Goal: Find specific page/section: Find specific page/section

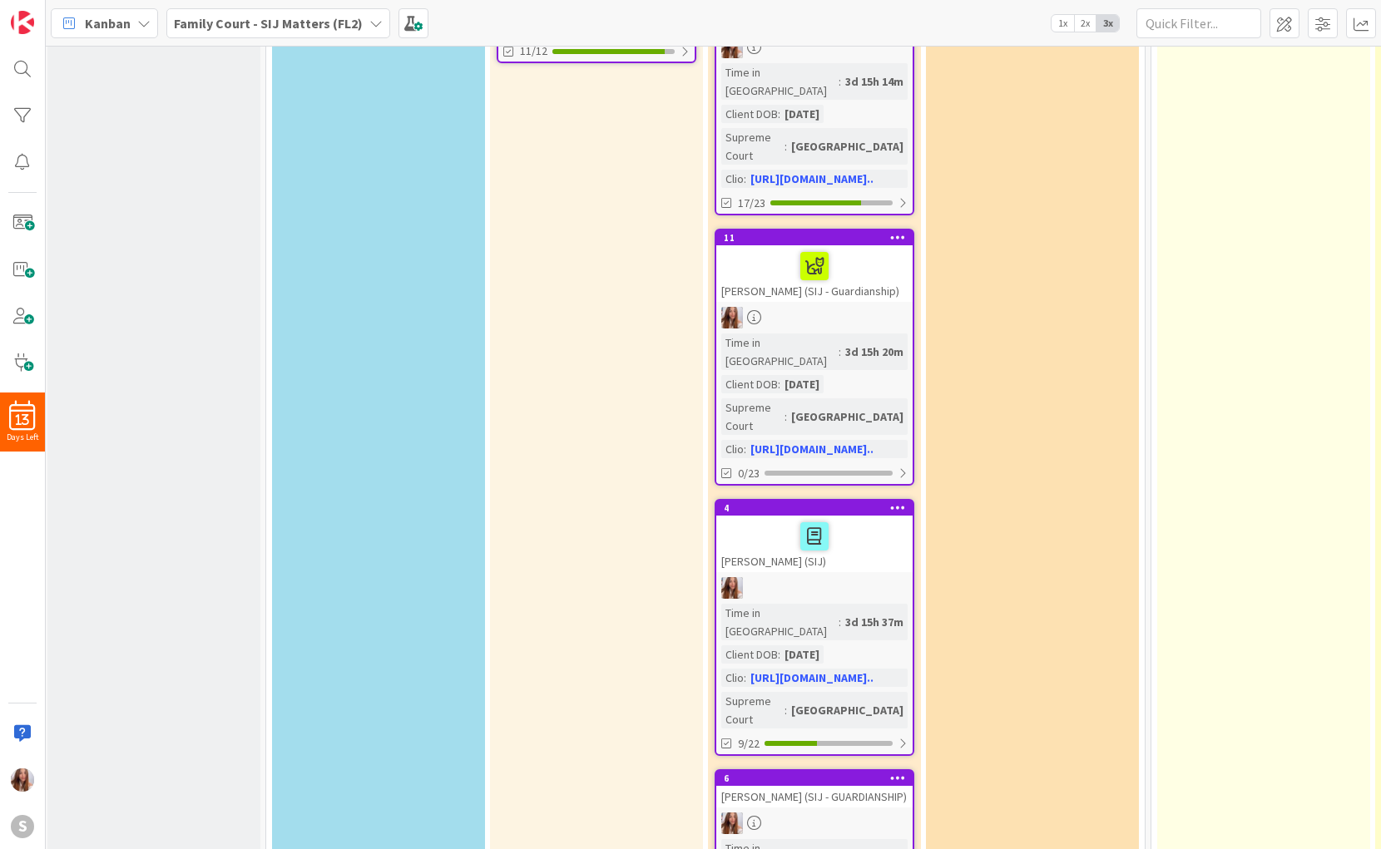
scroll to position [0, 4]
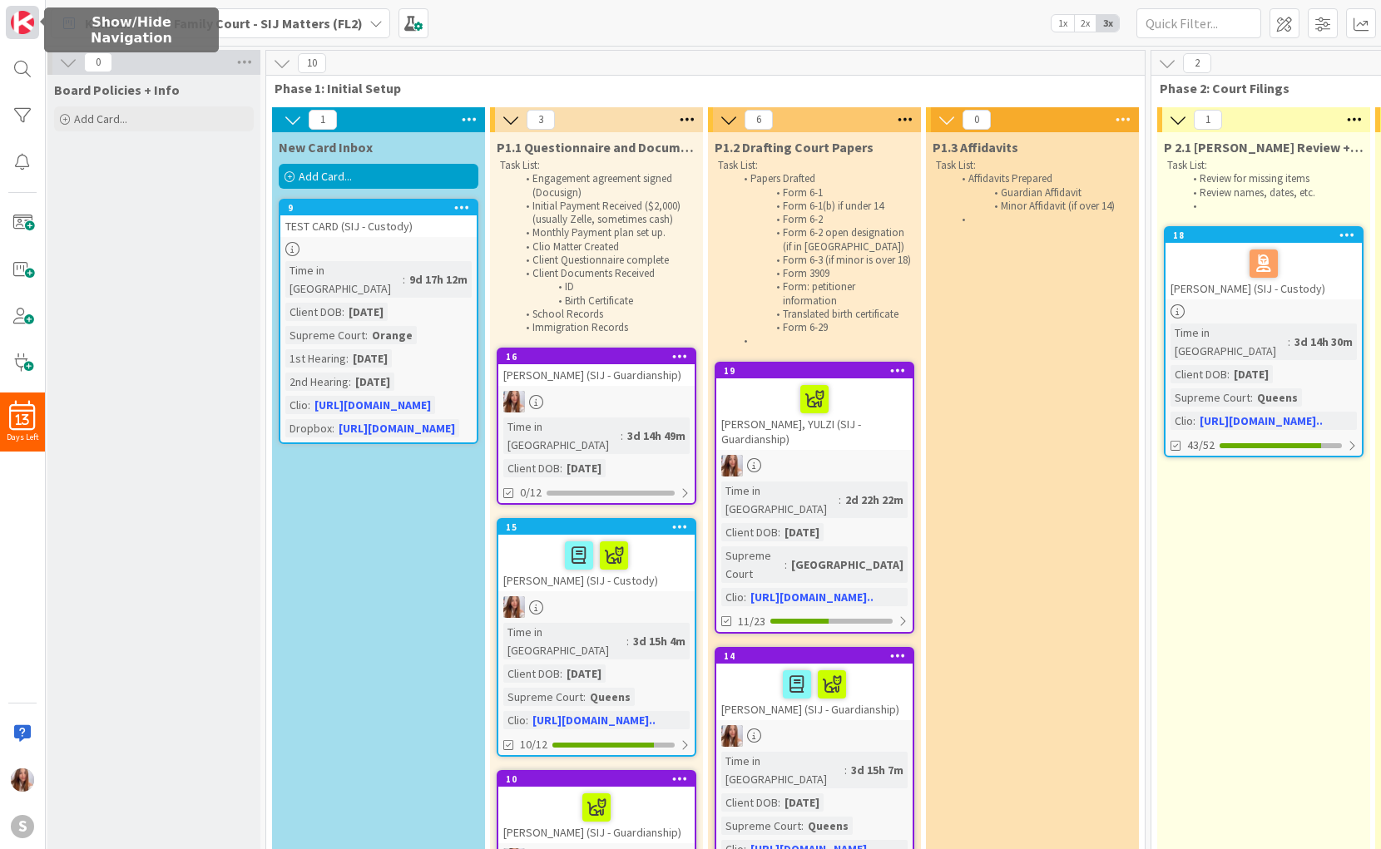
click at [26, 23] on img at bounding box center [22, 22] width 23 height 23
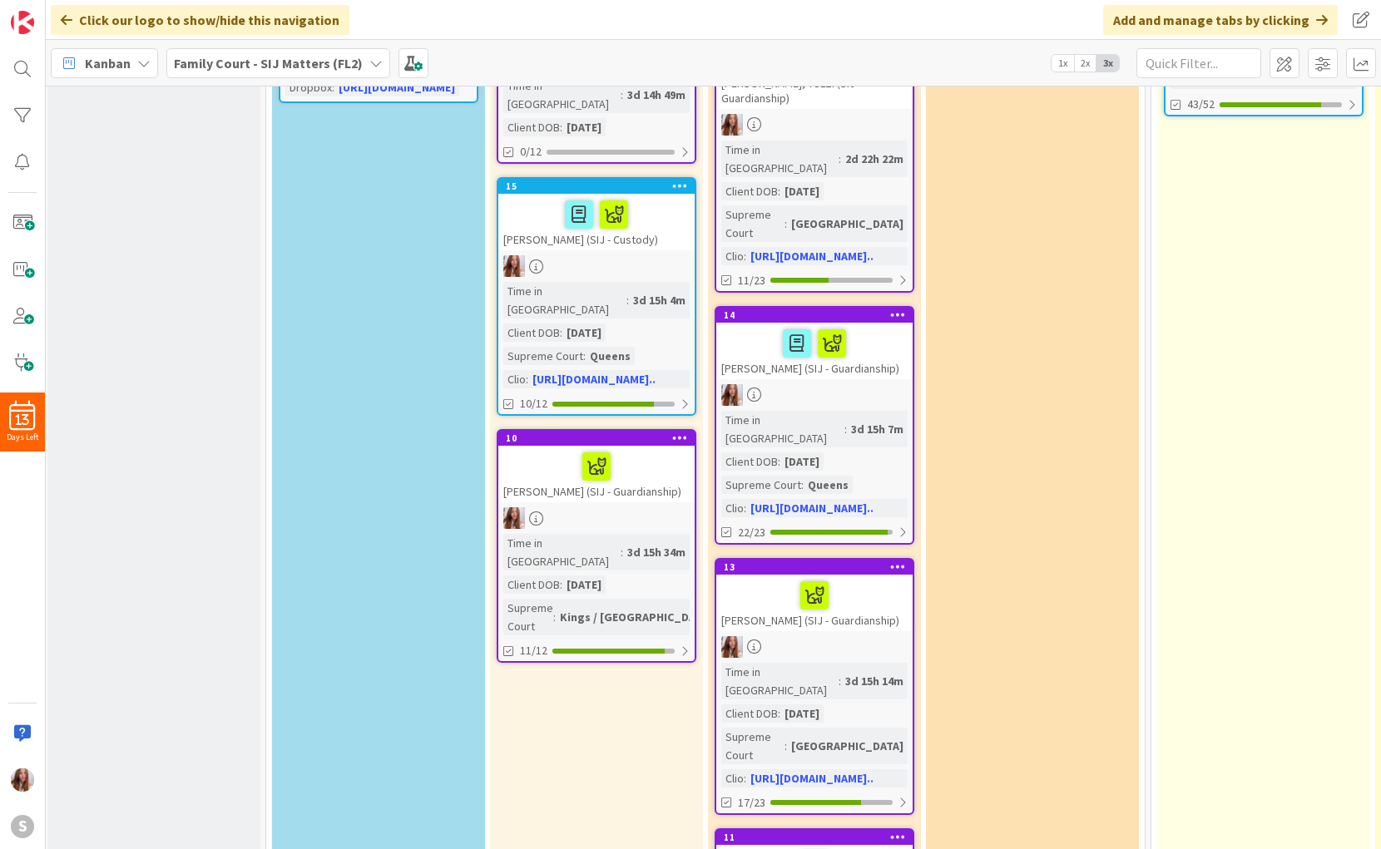
scroll to position [379, 4]
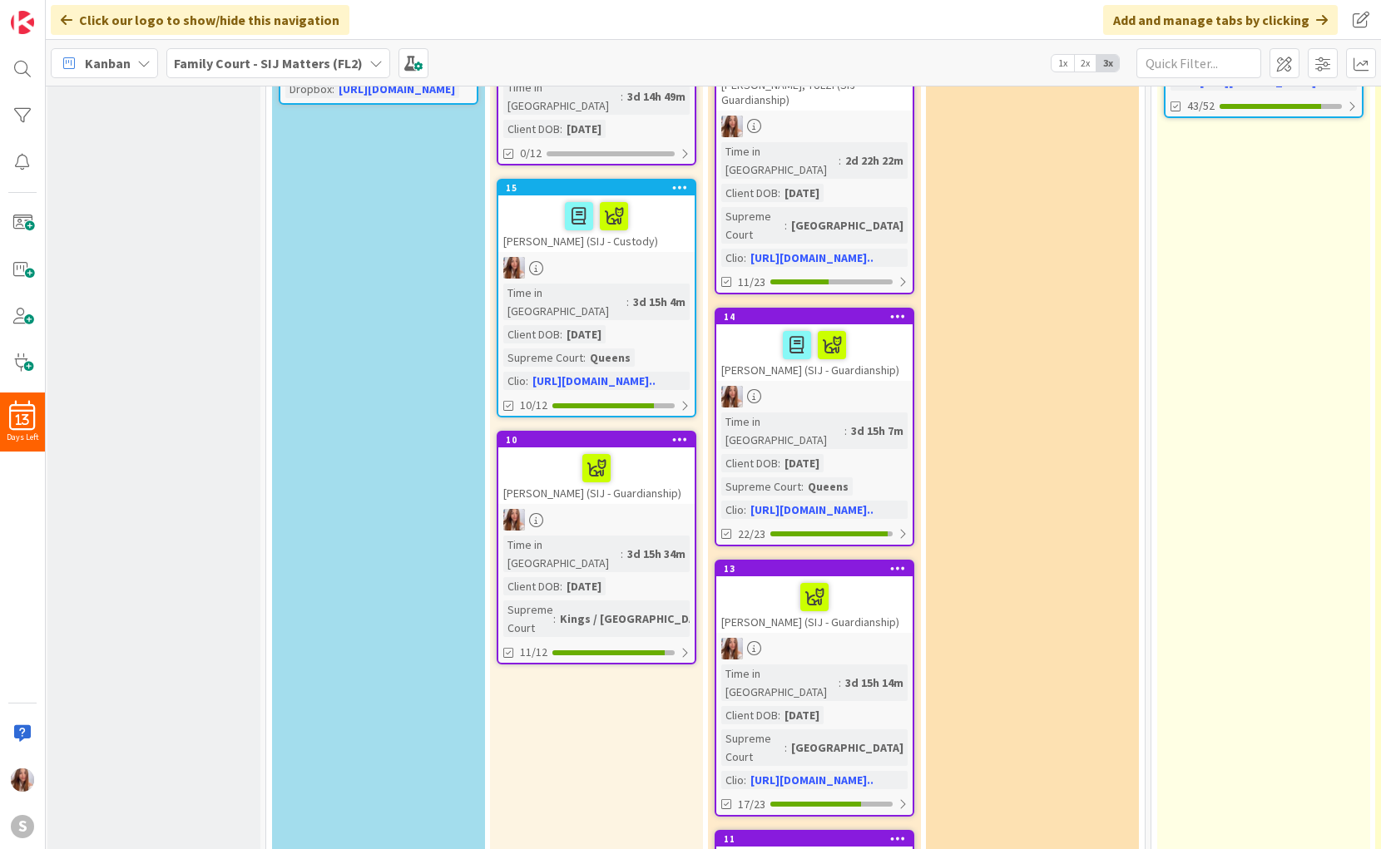
click at [635, 489] on div "[PERSON_NAME] (SIJ - Guardianship)" at bounding box center [596, 476] width 196 height 57
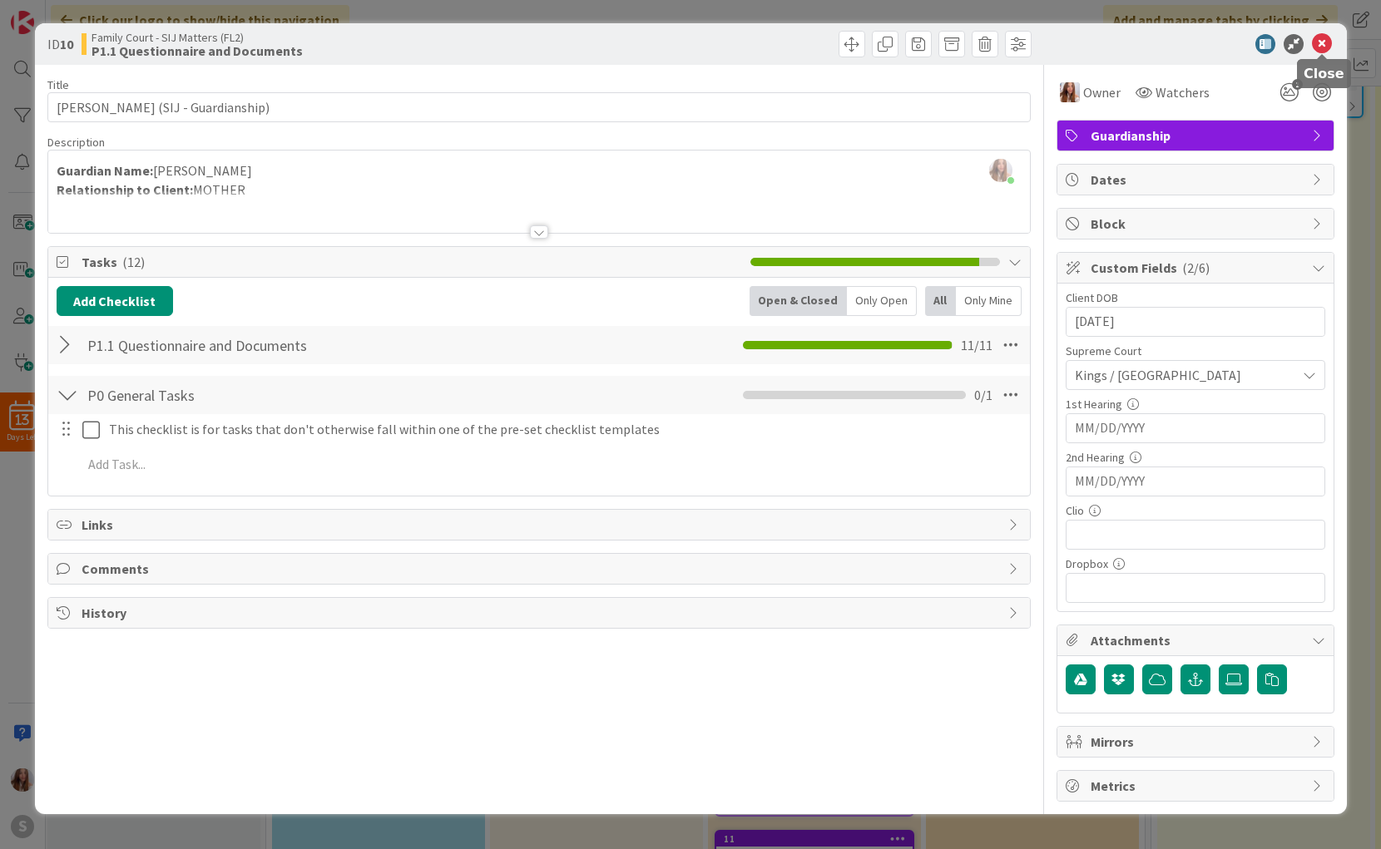
drag, startPoint x: 1323, startPoint y: 47, endPoint x: 1294, endPoint y: 67, distance: 35.3
click at [1323, 47] on icon at bounding box center [1322, 44] width 20 height 20
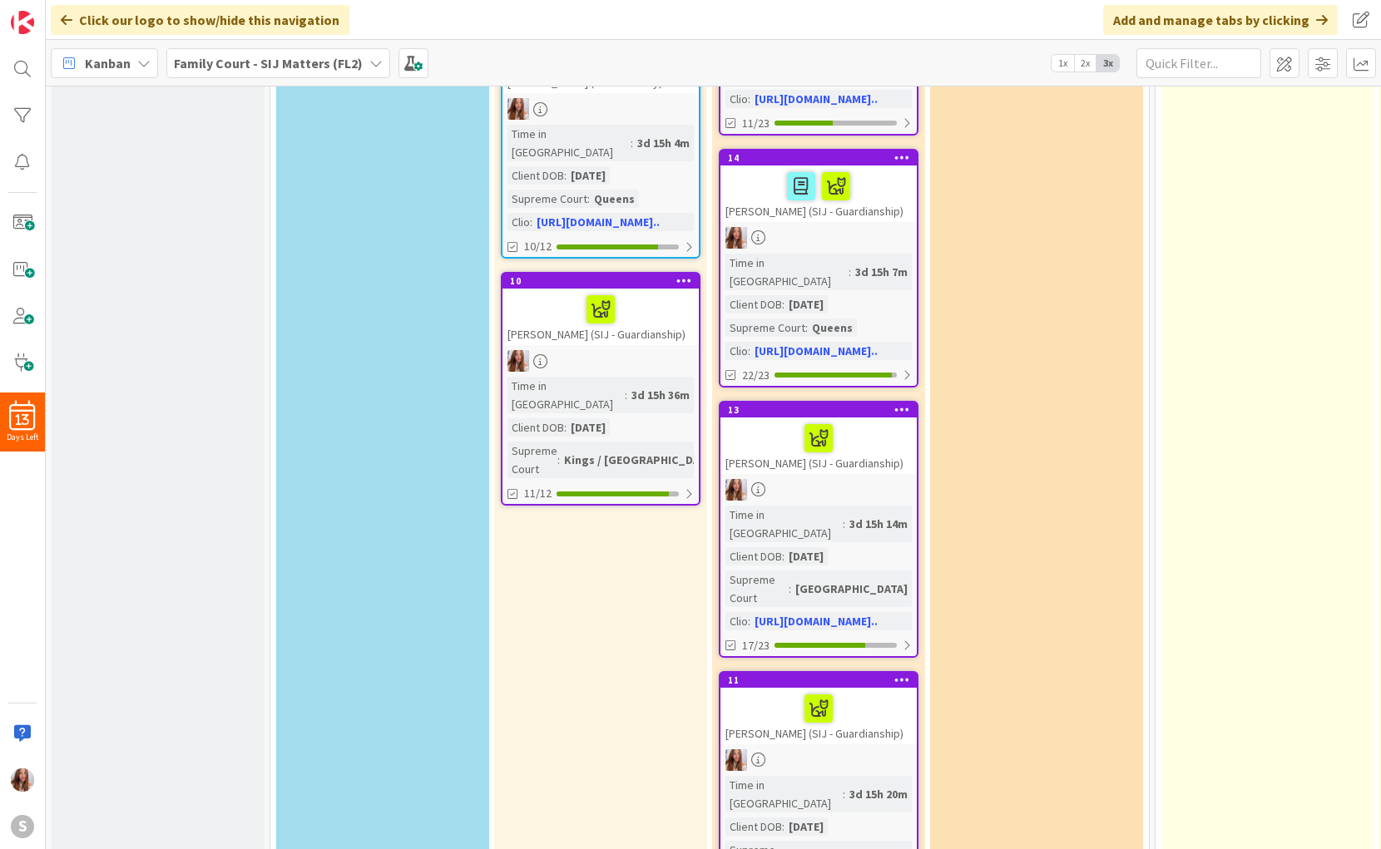
scroll to position [532, 0]
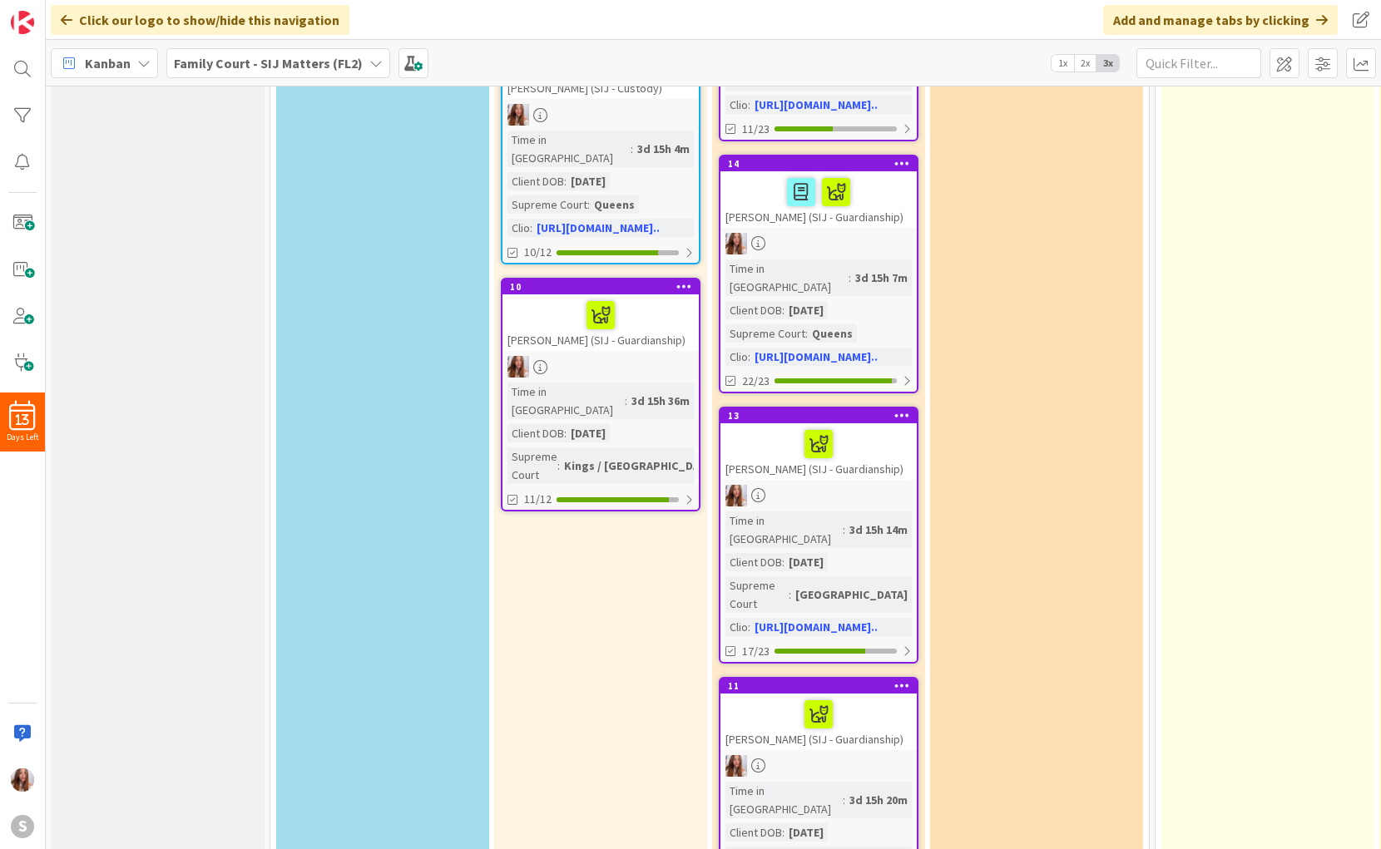
click at [667, 300] on div at bounding box center [600, 315] width 186 height 35
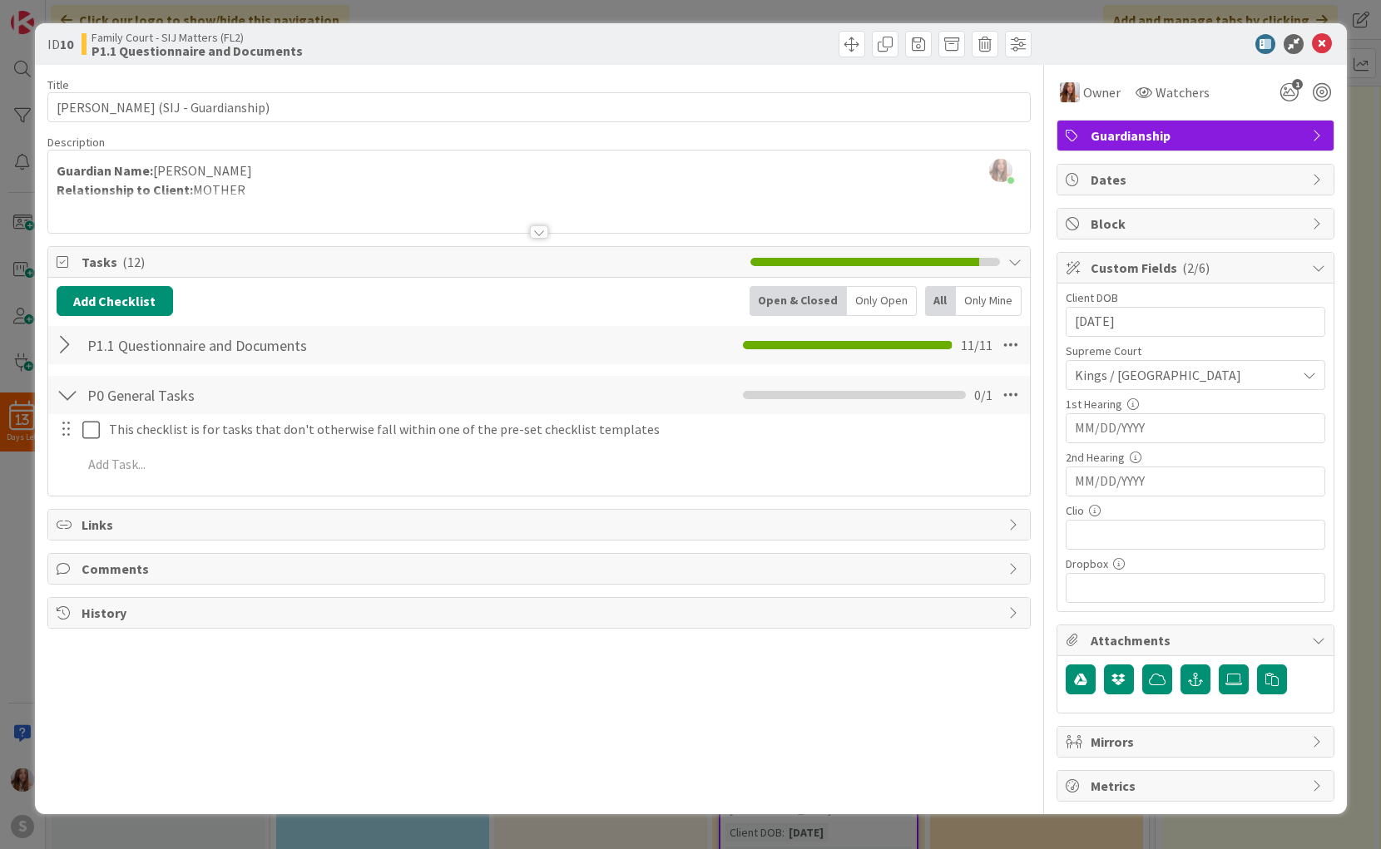
drag, startPoint x: 61, startPoint y: 340, endPoint x: 106, endPoint y: 345, distance: 45.2
click at [61, 340] on div at bounding box center [68, 345] width 22 height 30
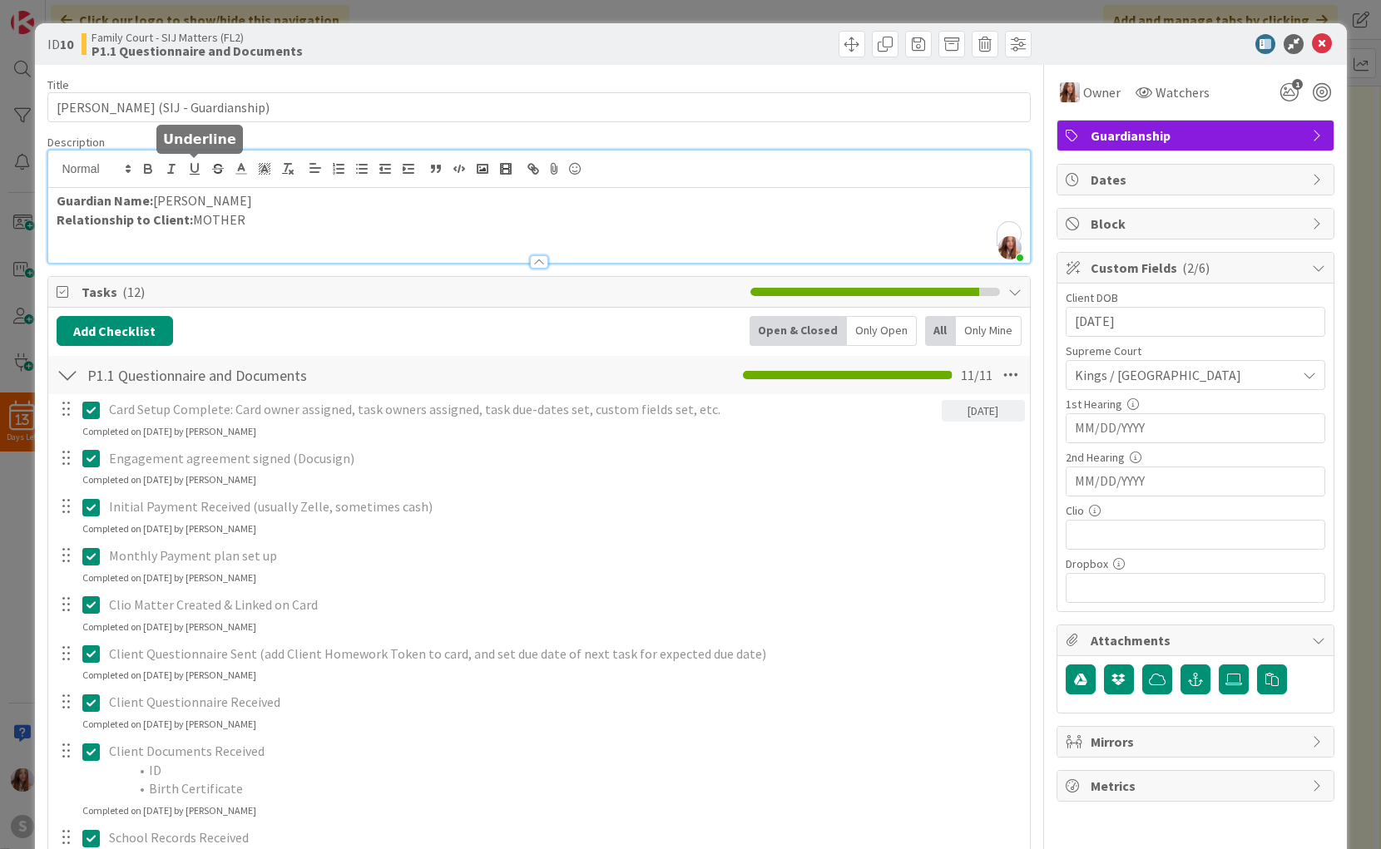
drag, startPoint x: 233, startPoint y: 166, endPoint x: 168, endPoint y: 185, distance: 67.4
click at [166, 184] on div "[PERSON_NAME] just joined Guardian Name: [PERSON_NAME] Relationship to Client: …" at bounding box center [539, 207] width 982 height 112
click at [237, 199] on p "Guardian Name: [PERSON_NAME]" at bounding box center [539, 200] width 965 height 19
drag, startPoint x: 230, startPoint y: 200, endPoint x: 161, endPoint y: 203, distance: 69.1
click at [161, 203] on p "Guardian Name: [PERSON_NAME]" at bounding box center [539, 200] width 965 height 19
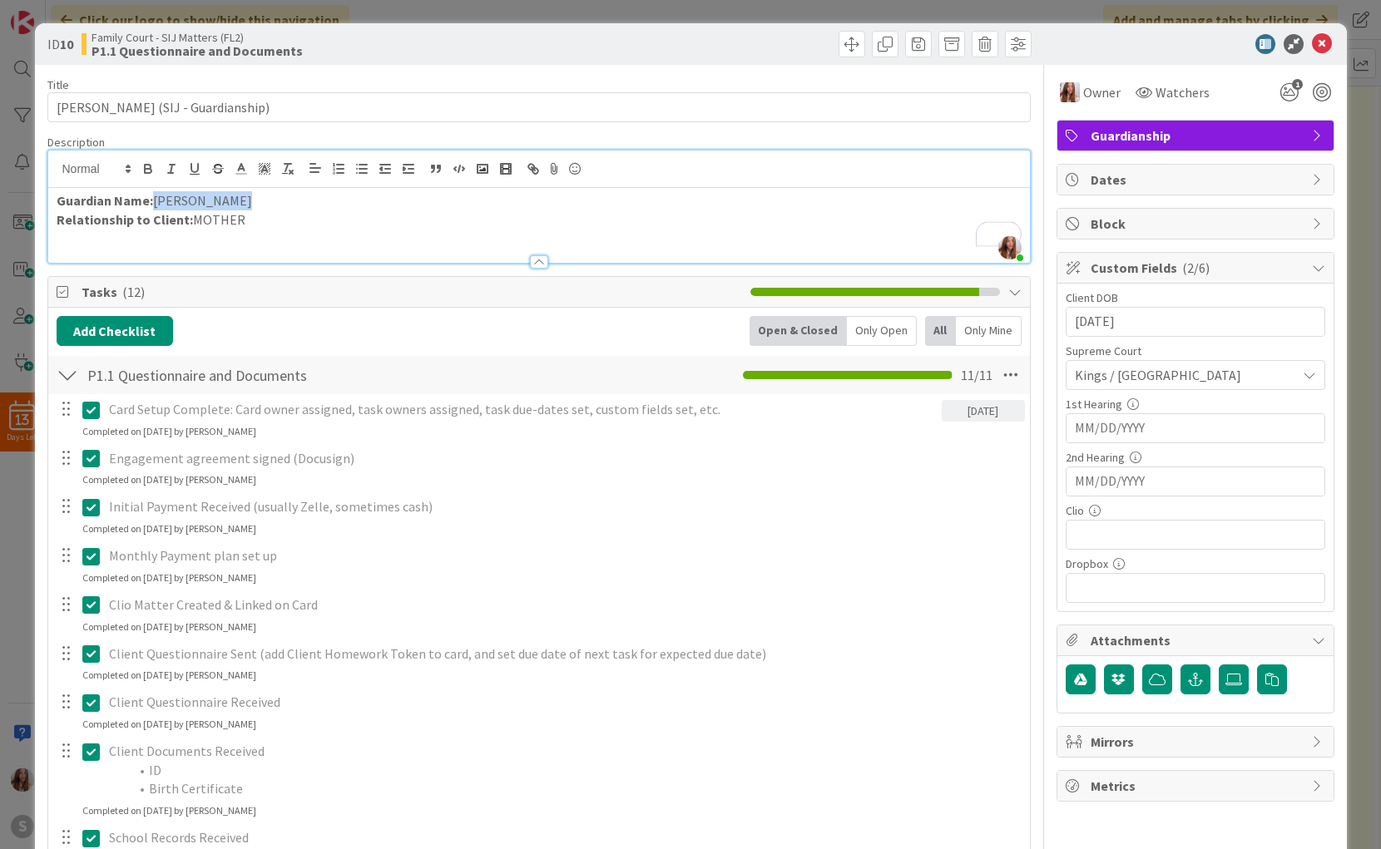
copy p "[PERSON_NAME]"
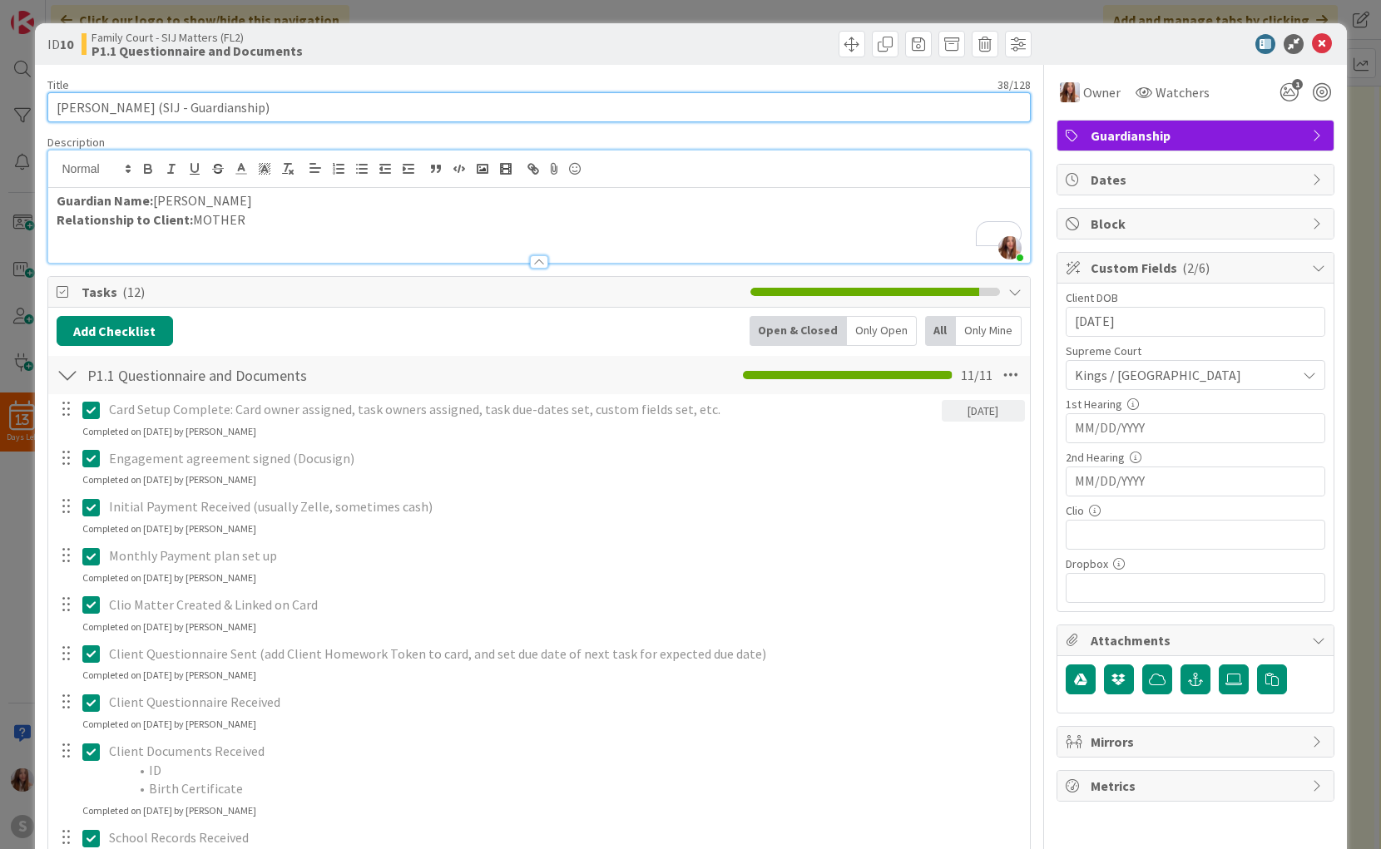
drag, startPoint x: 172, startPoint y: 107, endPoint x: -7, endPoint y: 98, distance: 179.9
click at [0, 98] on html "13 Days Left S Click our logo to show/hide this navigation Add and manage tabs …" at bounding box center [690, 424] width 1381 height 849
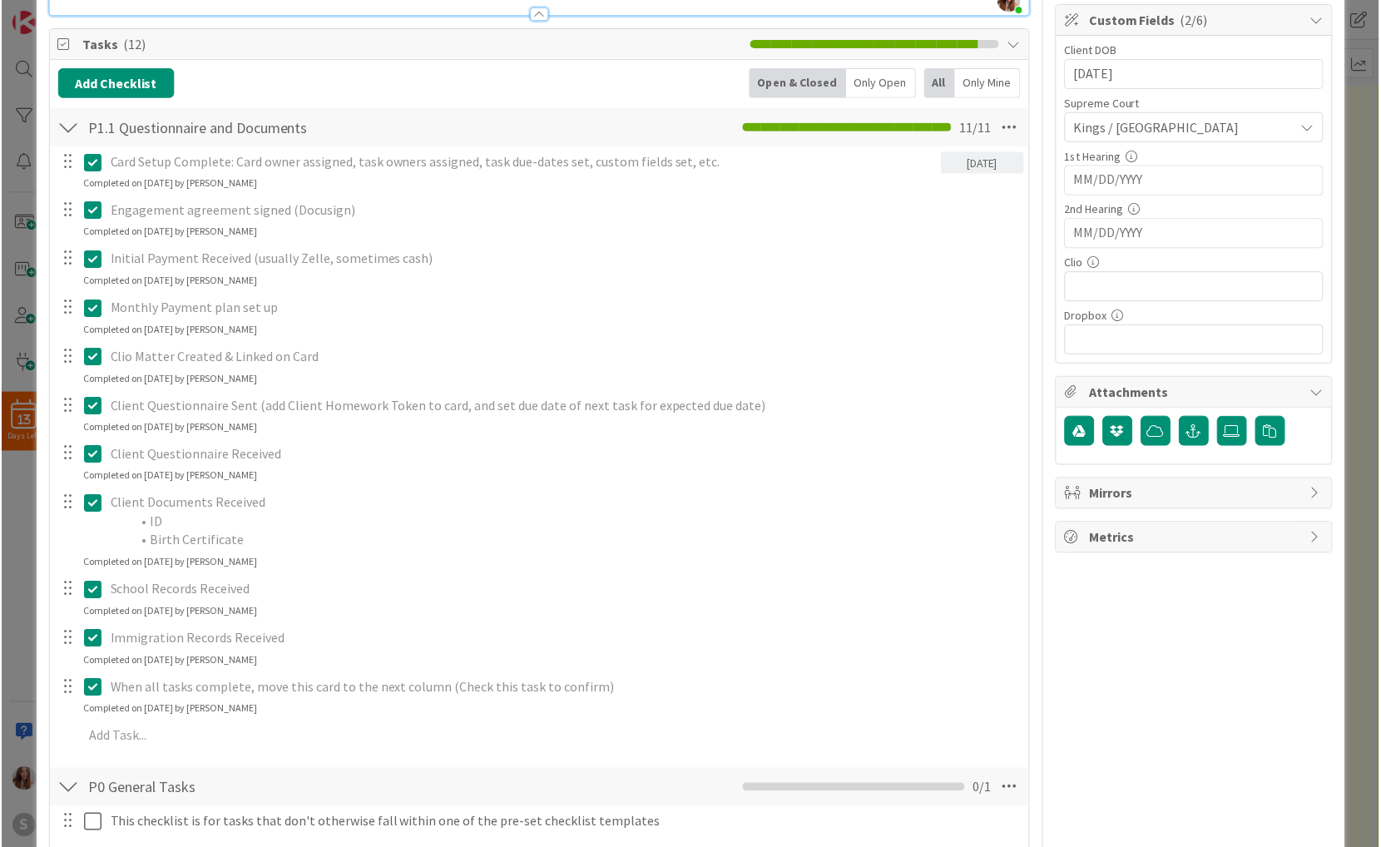
scroll to position [270, 0]
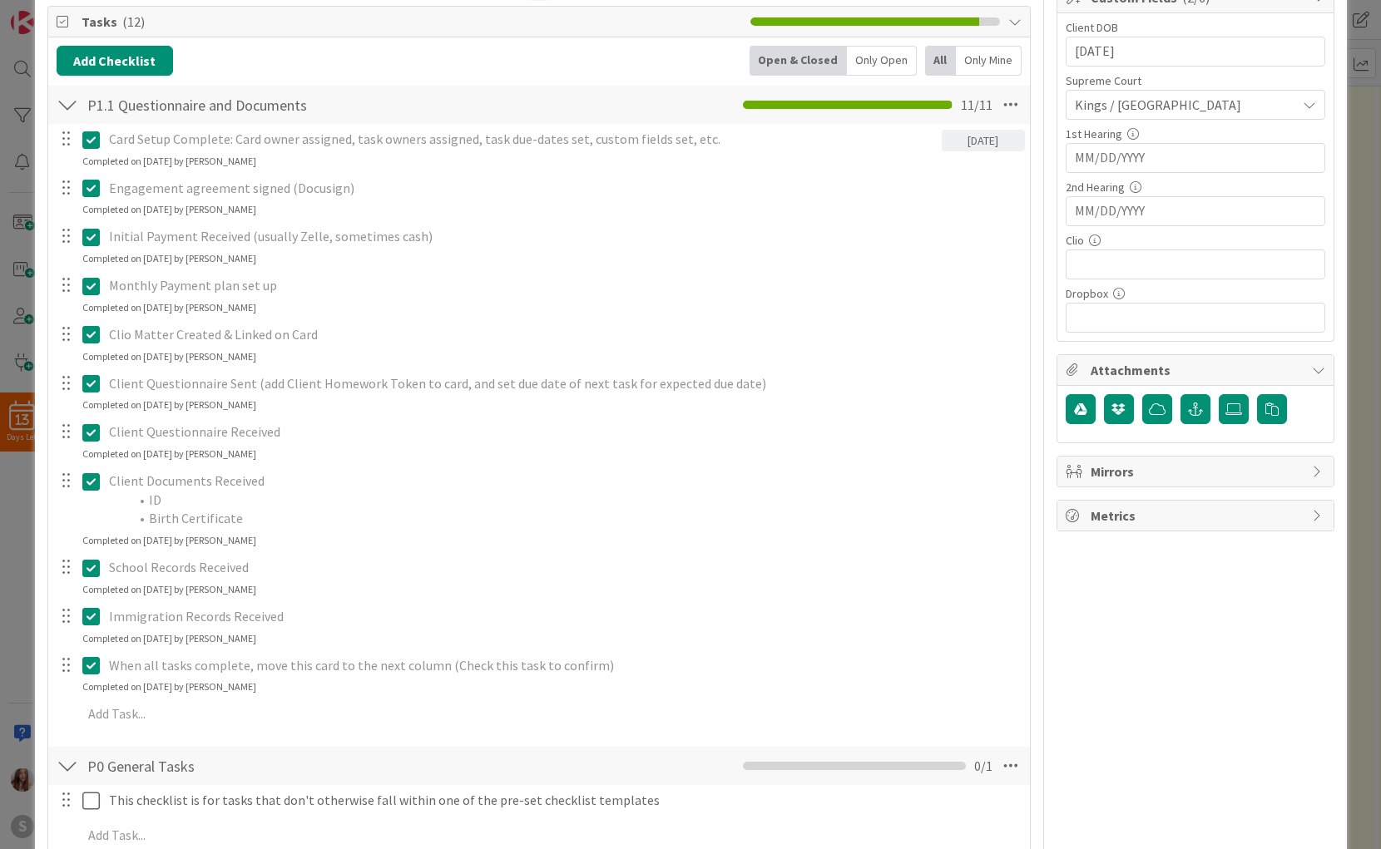
click at [92, 673] on icon at bounding box center [90, 666] width 17 height 20
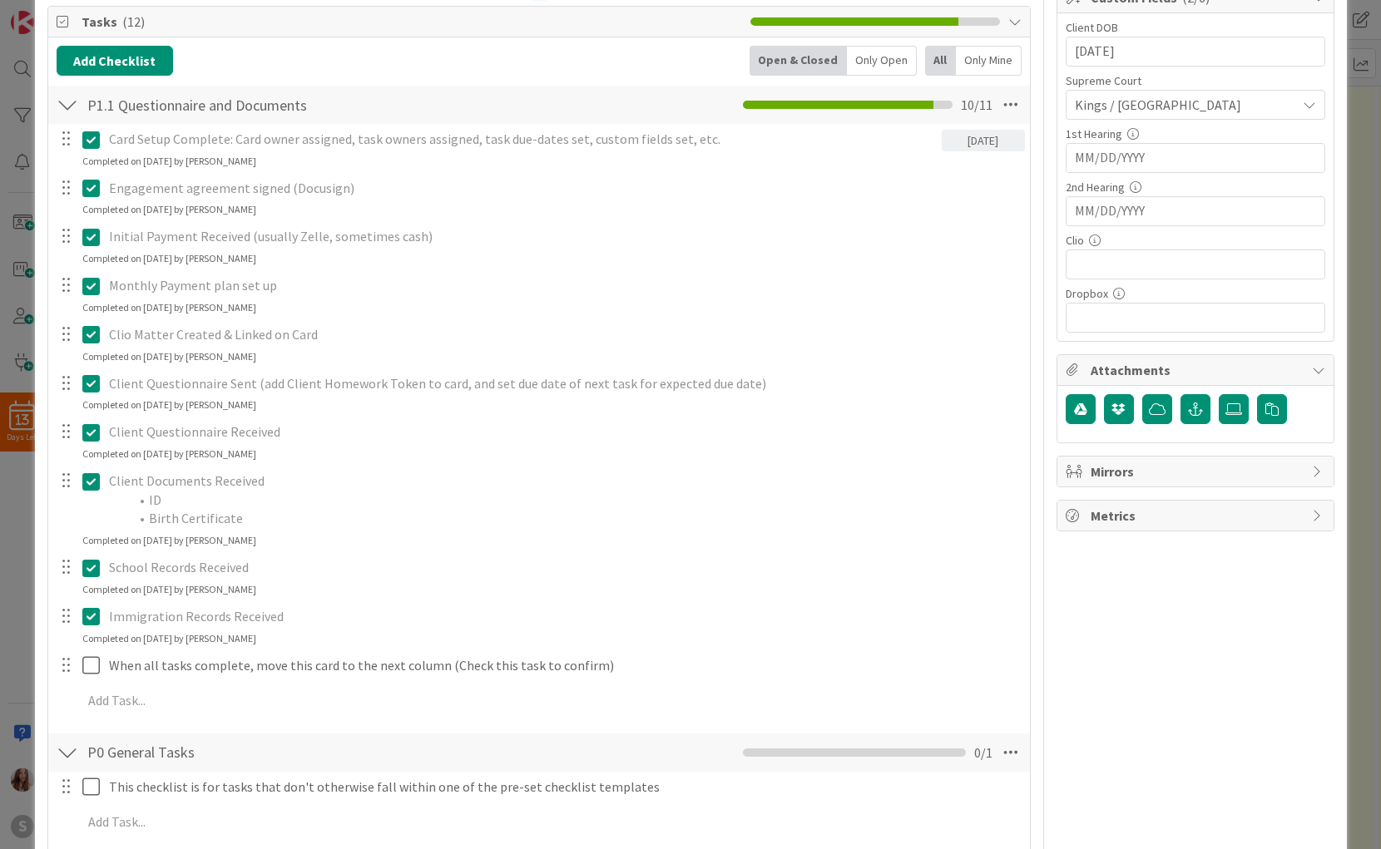
click at [85, 617] on icon at bounding box center [90, 616] width 17 height 20
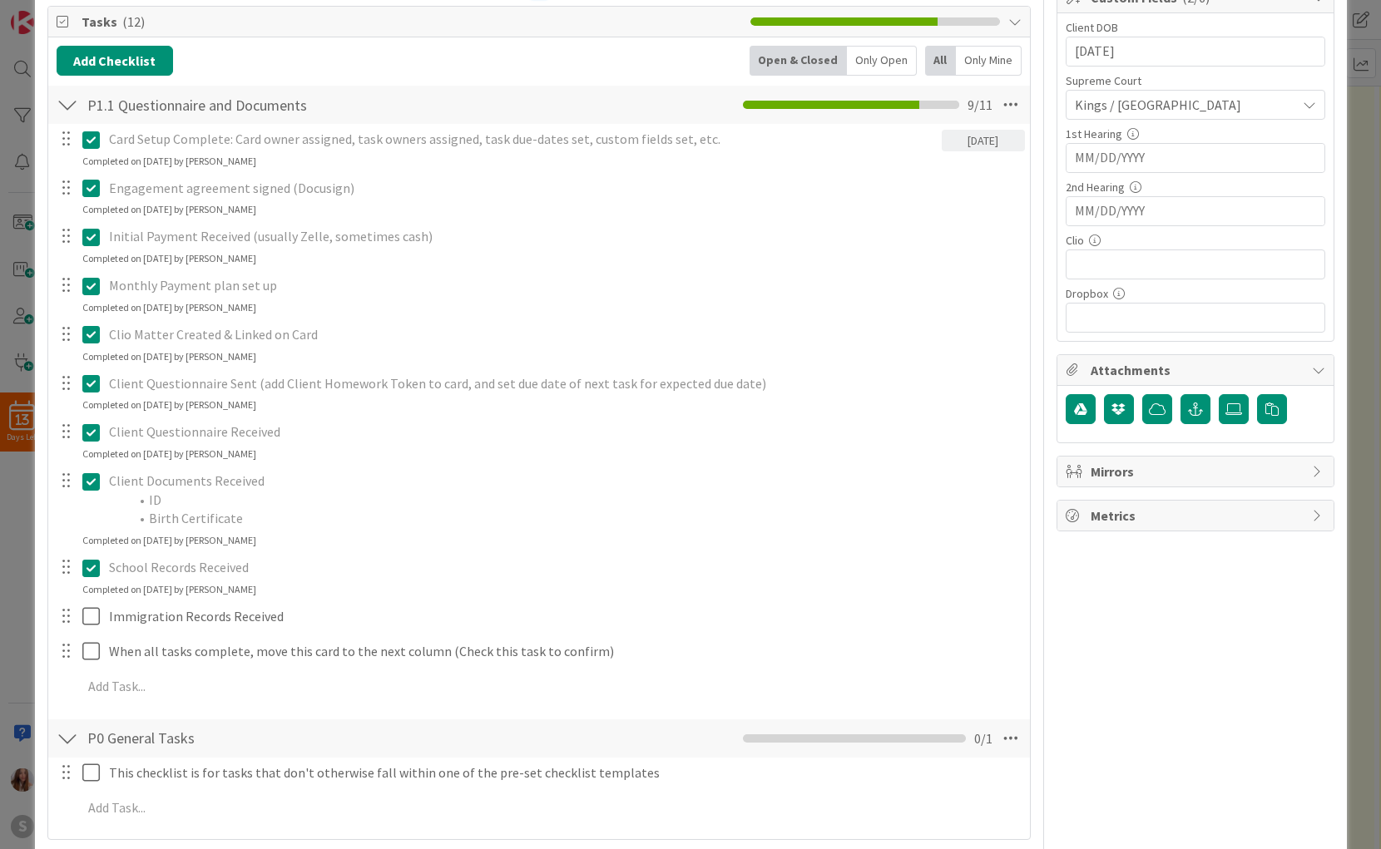
click at [88, 568] on icon at bounding box center [90, 568] width 17 height 20
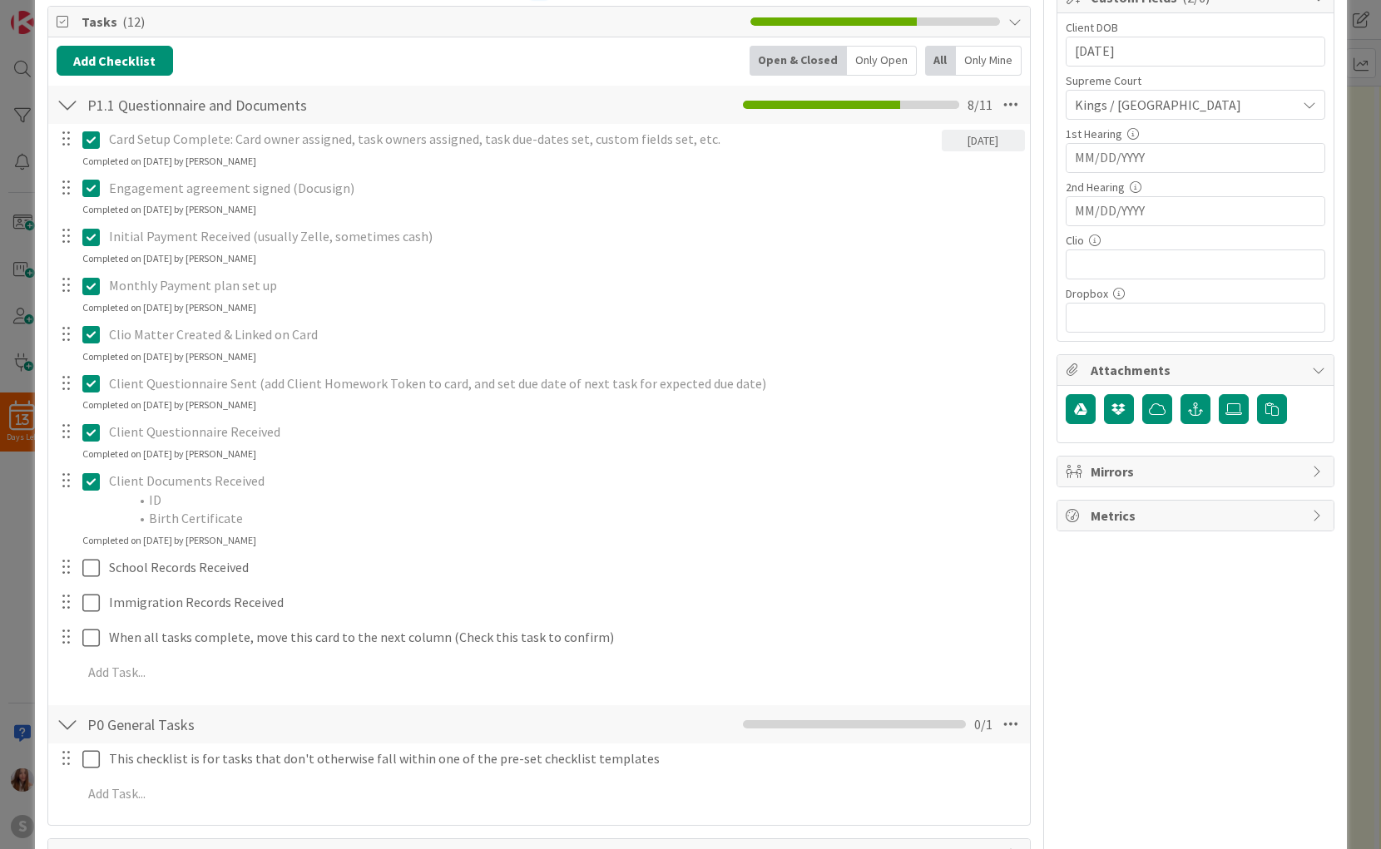
drag, startPoint x: 92, startPoint y: 476, endPoint x: 95, endPoint y: 421, distance: 55.0
click at [92, 475] on icon at bounding box center [90, 482] width 17 height 20
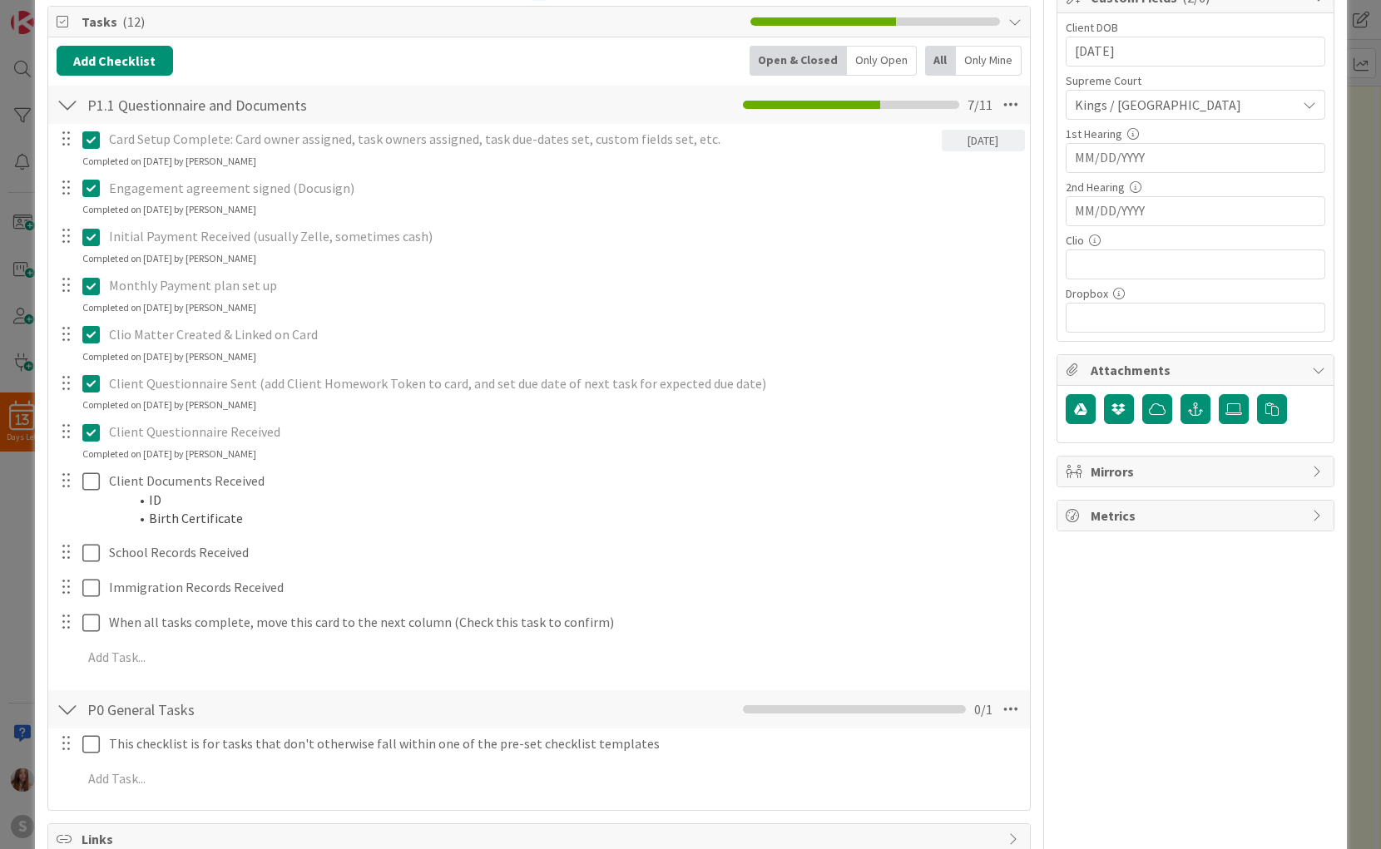
click at [86, 438] on icon at bounding box center [90, 433] width 17 height 20
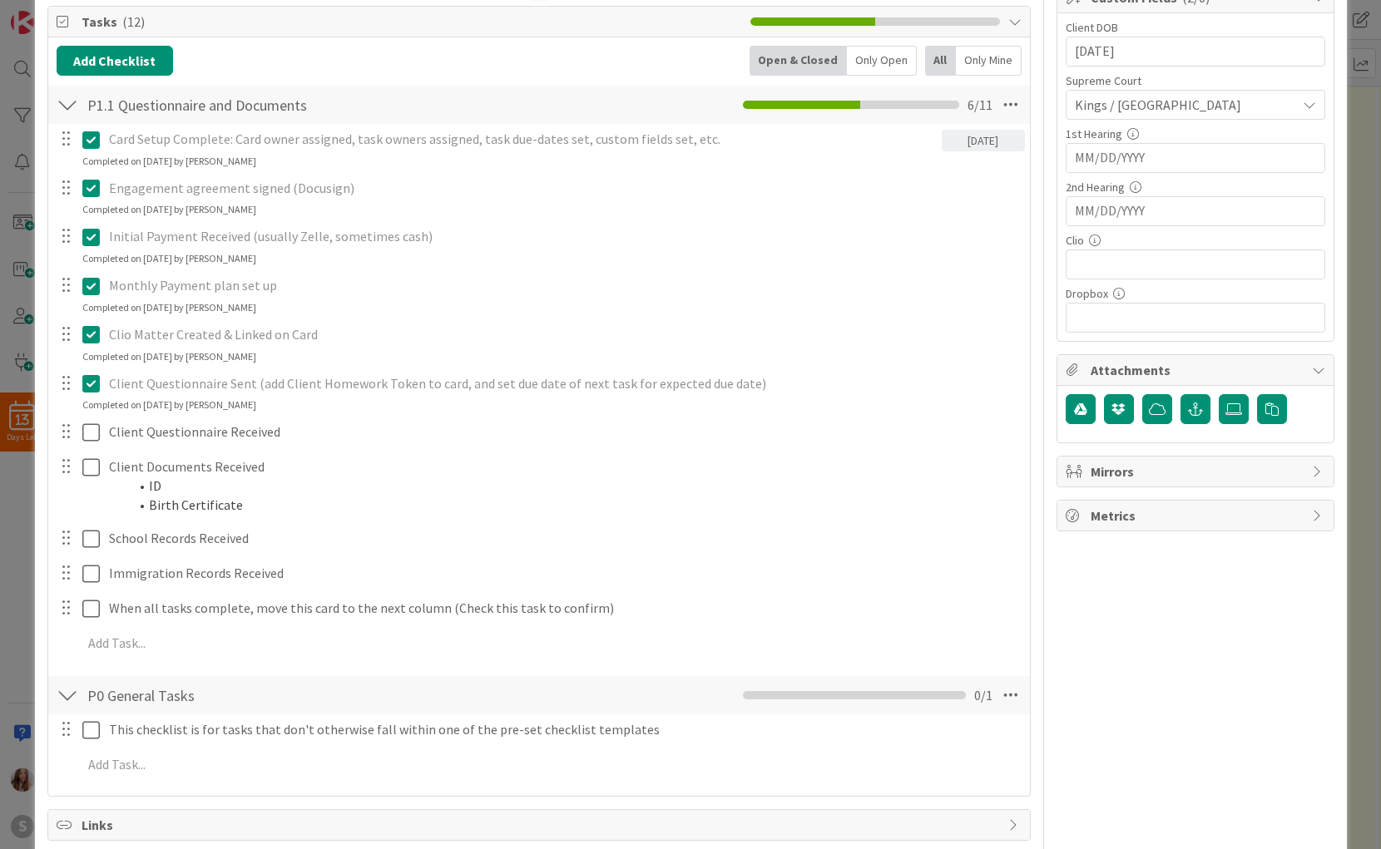
drag, startPoint x: 88, startPoint y: 389, endPoint x: 87, endPoint y: 354, distance: 35.0
click at [89, 387] on icon at bounding box center [90, 384] width 17 height 20
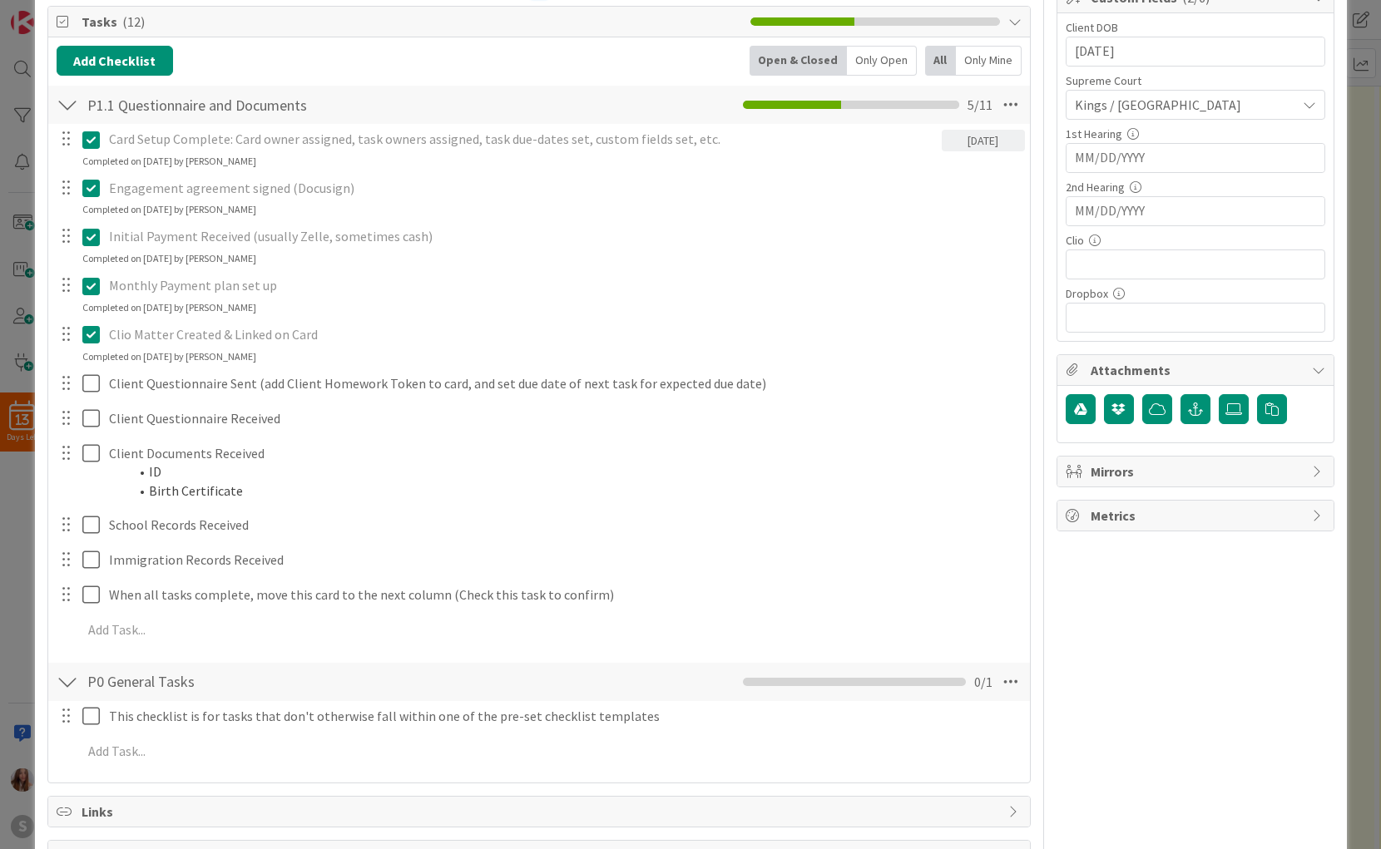
click at [87, 341] on icon at bounding box center [90, 334] width 17 height 20
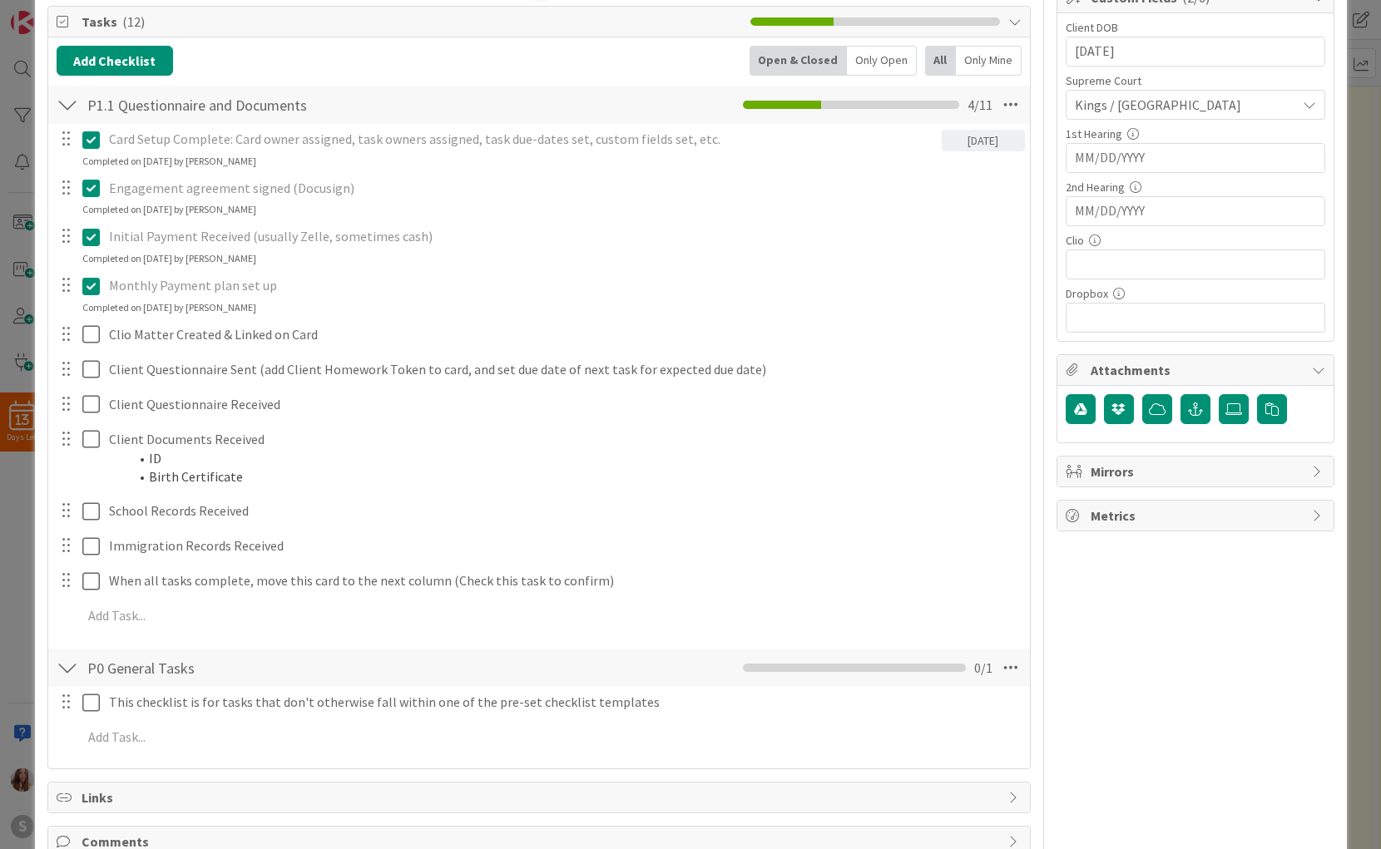
click at [89, 286] on icon at bounding box center [90, 286] width 17 height 20
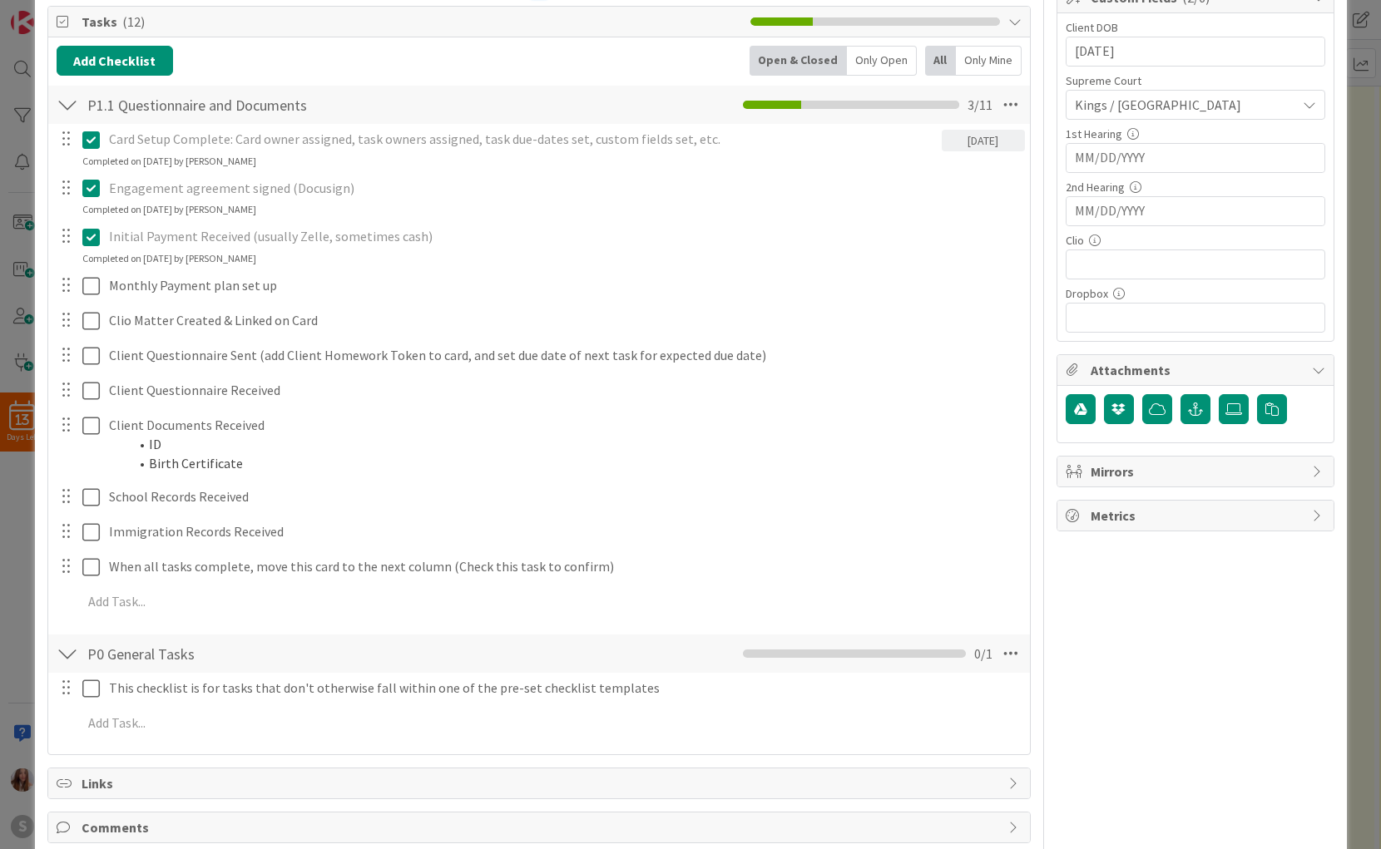
click at [82, 255] on div "Completed on [DATE] by [PERSON_NAME]" at bounding box center [169, 258] width 174 height 15
drag, startPoint x: 90, startPoint y: 237, endPoint x: 95, endPoint y: 225, distance: 12.7
click at [90, 237] on icon at bounding box center [90, 237] width 17 height 20
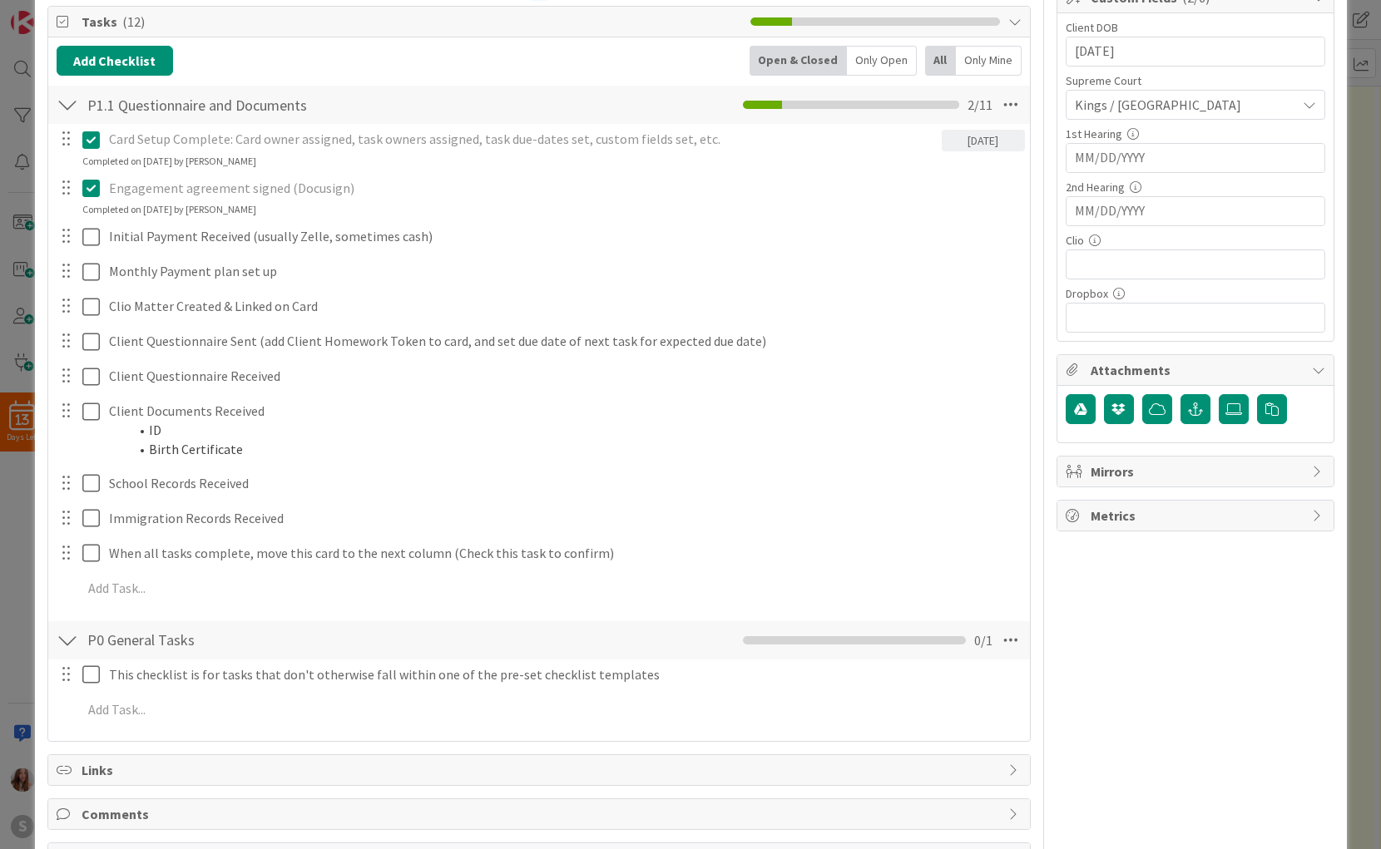
click at [88, 187] on icon at bounding box center [90, 188] width 17 height 20
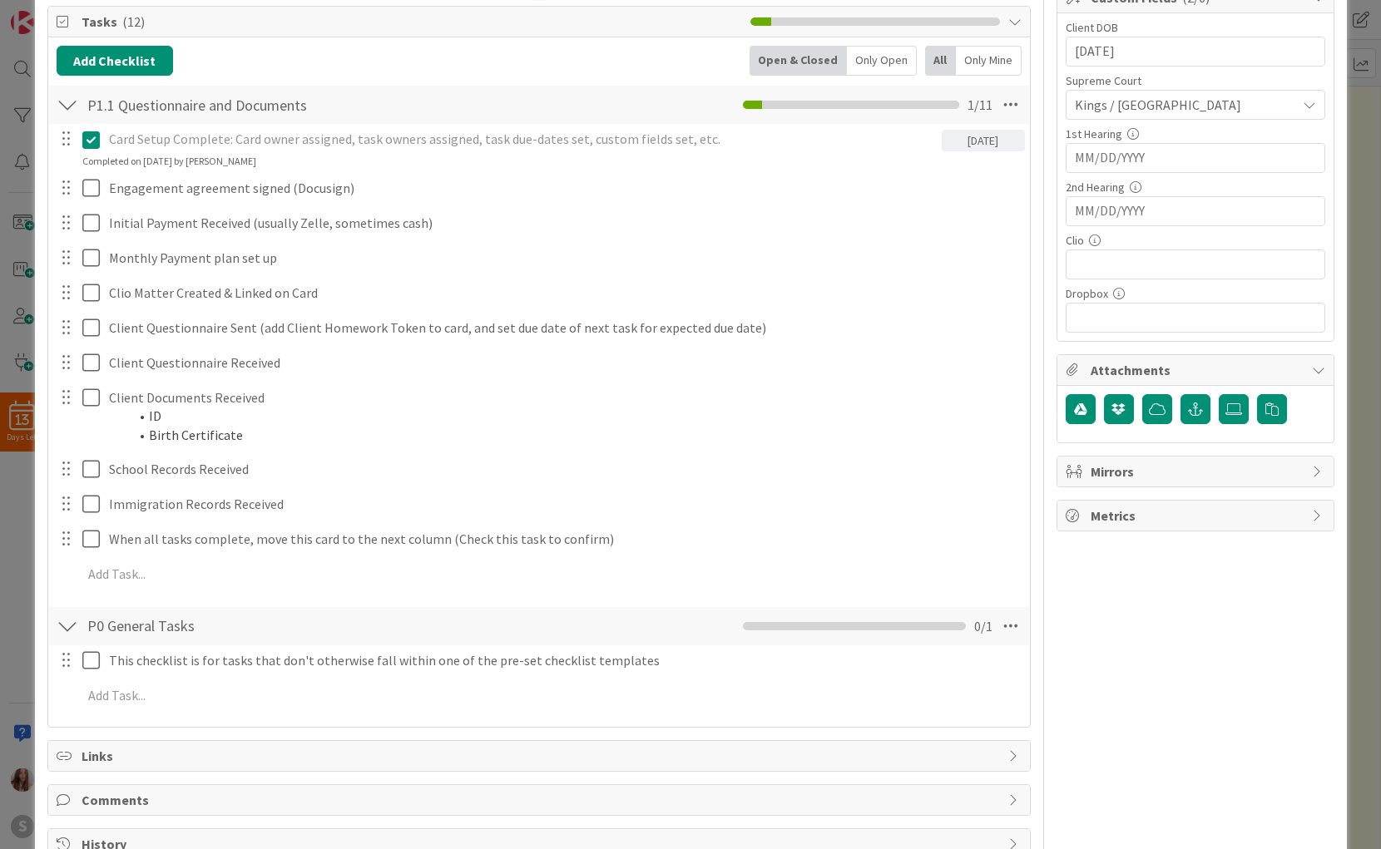
click at [85, 151] on button at bounding box center [92, 139] width 20 height 27
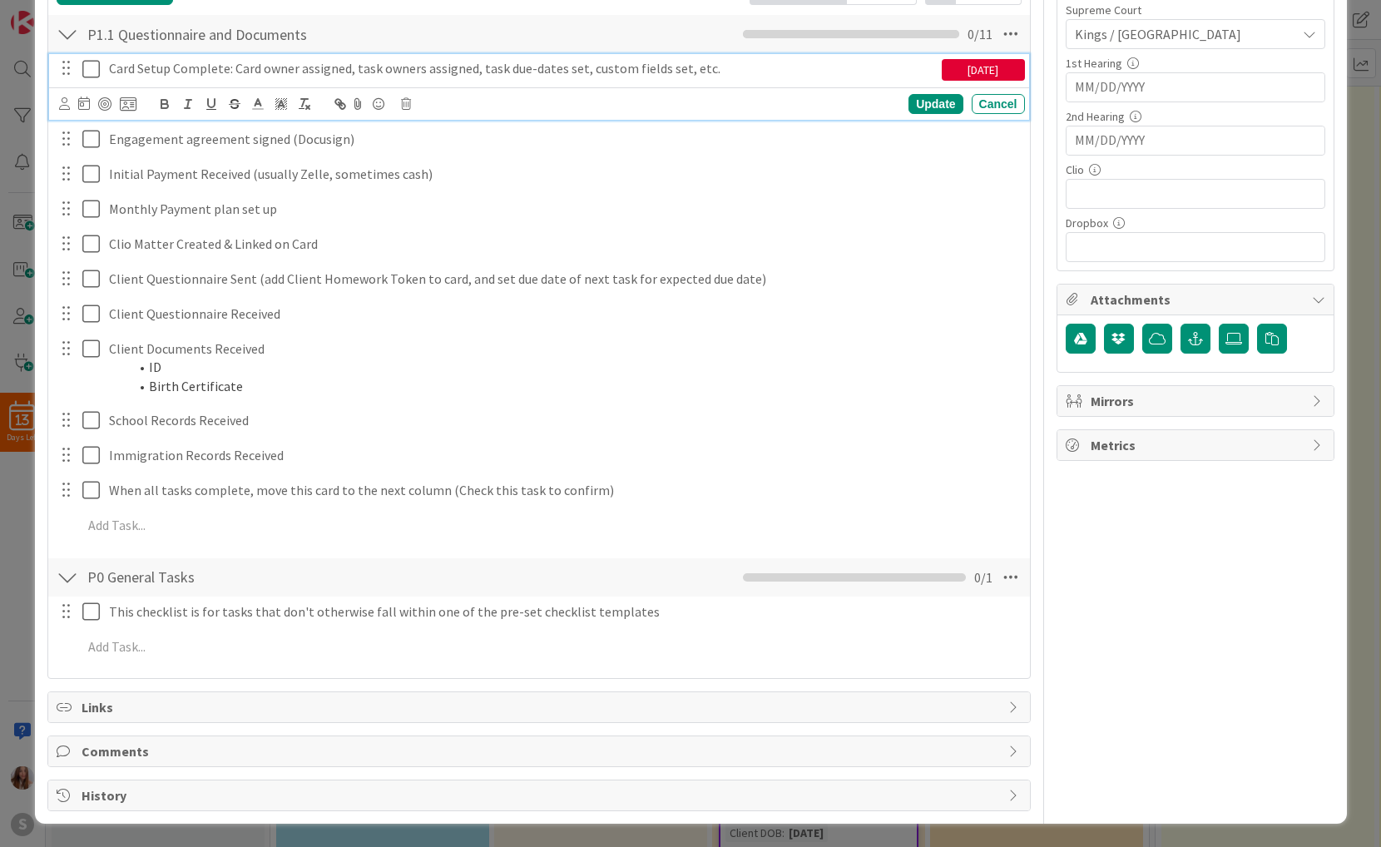
scroll to position [0, 0]
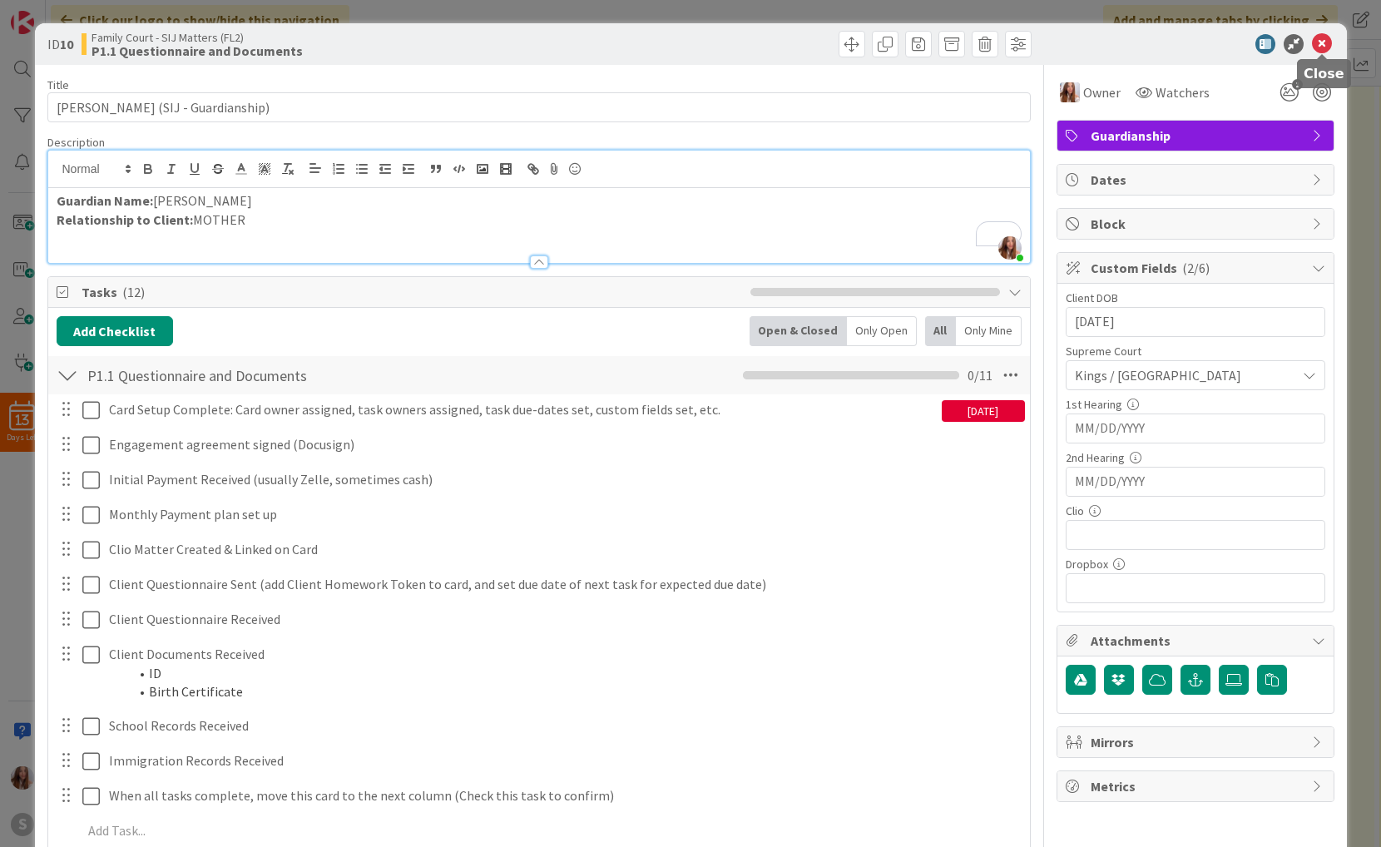
click at [1325, 50] on icon at bounding box center [1322, 44] width 20 height 20
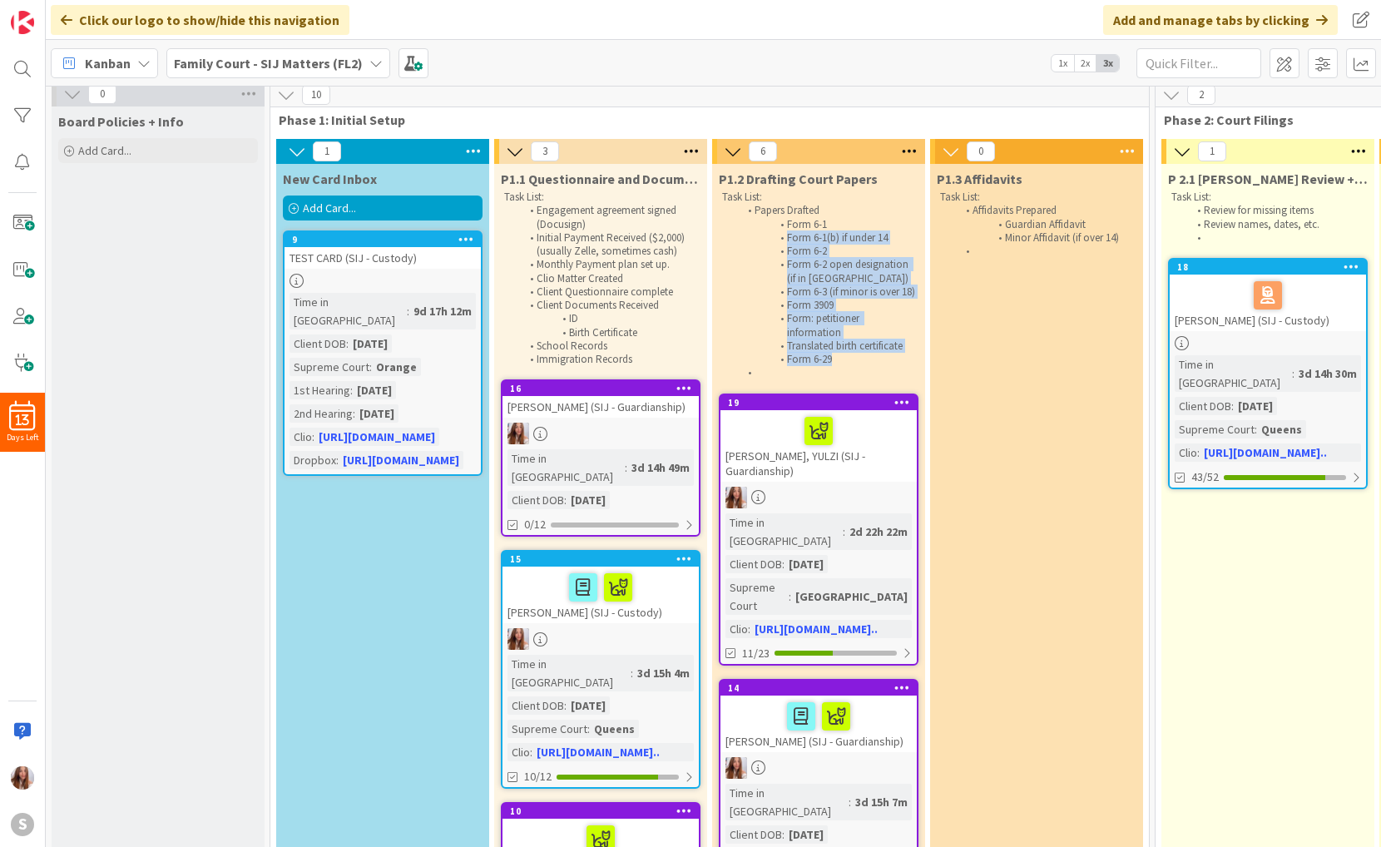
scroll to position [17, 0]
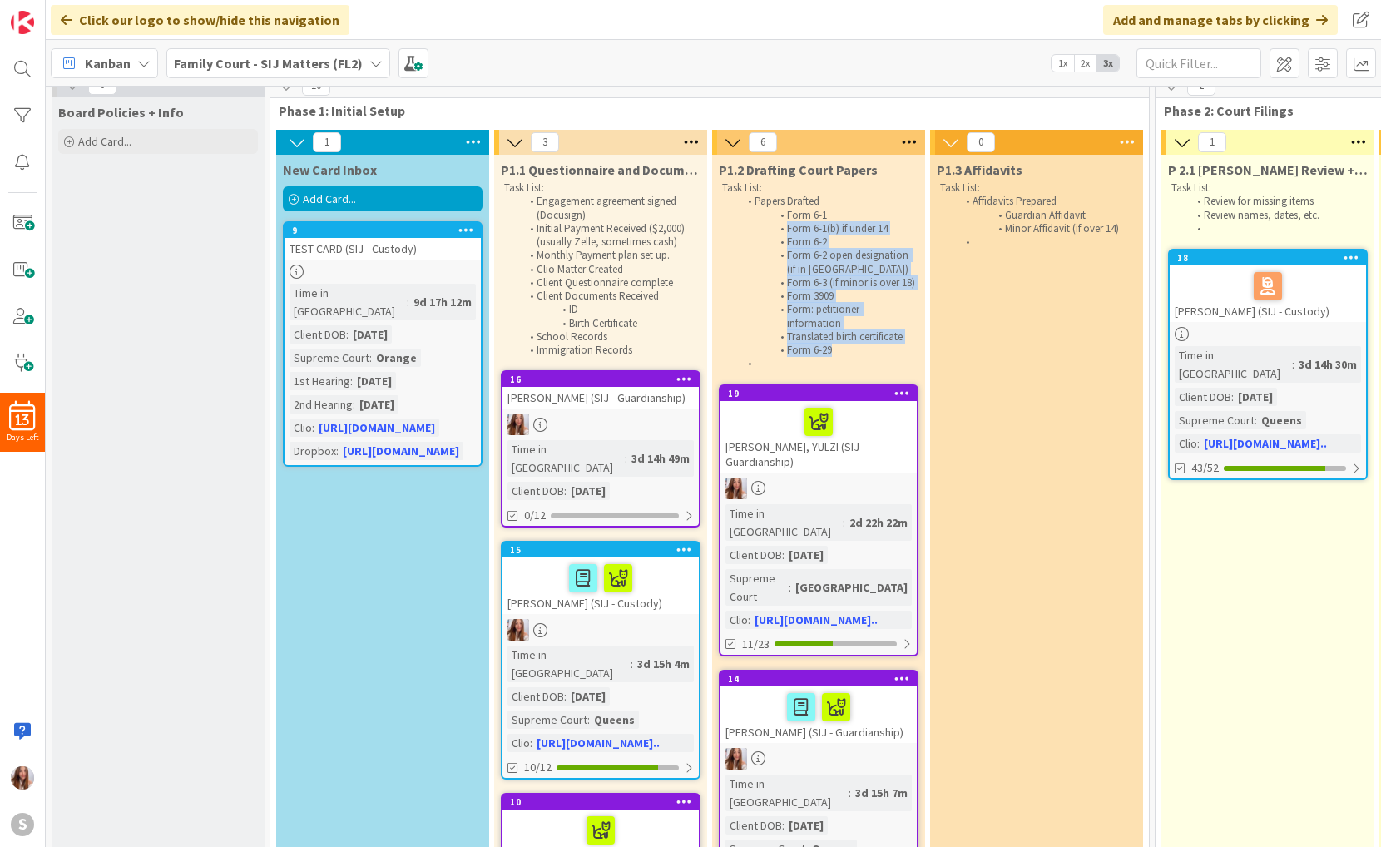
drag, startPoint x: 774, startPoint y: 232, endPoint x: 850, endPoint y: 376, distance: 162.6
click at [850, 370] on ol "Papers Drafted Form 6-1 Form 6-1(b) if under 14 Form 6-2 Form 6-2 open designat…" at bounding box center [818, 283] width 193 height 176
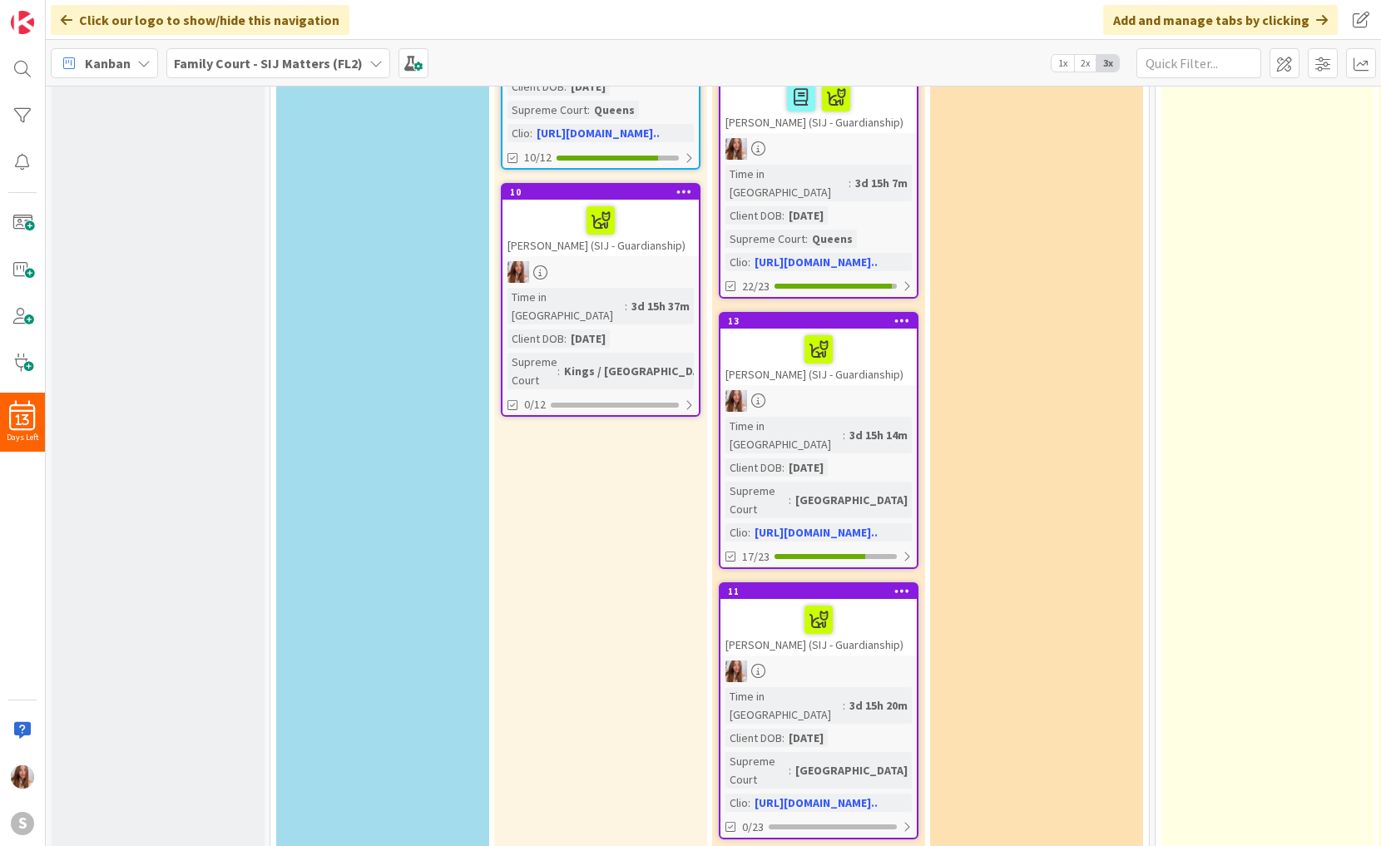
scroll to position [984, 0]
